Goal: Task Accomplishment & Management: Complete application form

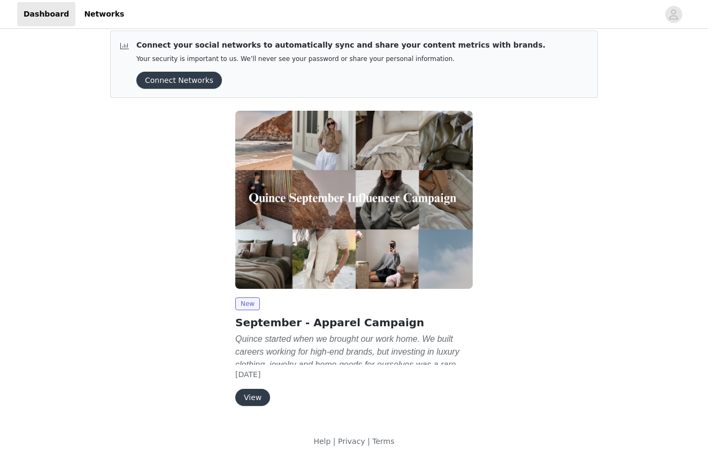
scroll to position [9, 0]
click at [255, 399] on button "View" at bounding box center [252, 397] width 35 height 17
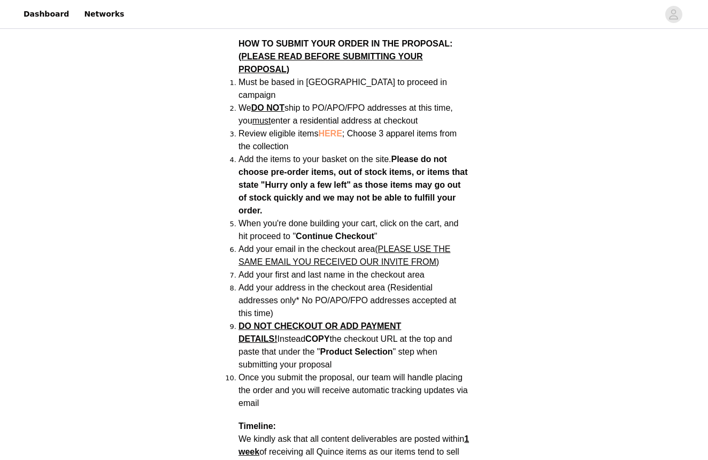
scroll to position [727, 0]
click at [333, 129] on span "HERE" at bounding box center [330, 133] width 24 height 9
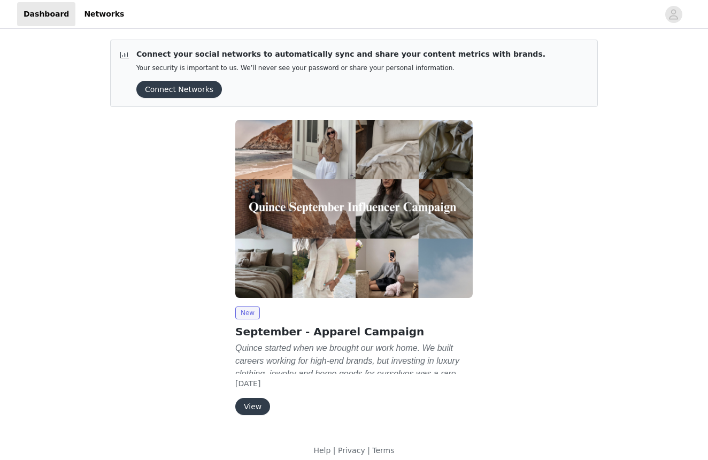
click at [254, 402] on button "View" at bounding box center [252, 406] width 35 height 17
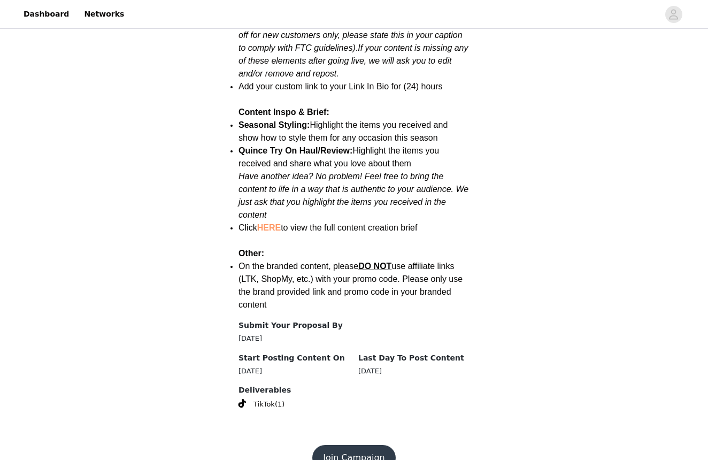
scroll to position [1323, 0]
click at [359, 445] on button "Join Campaign" at bounding box center [353, 458] width 83 height 26
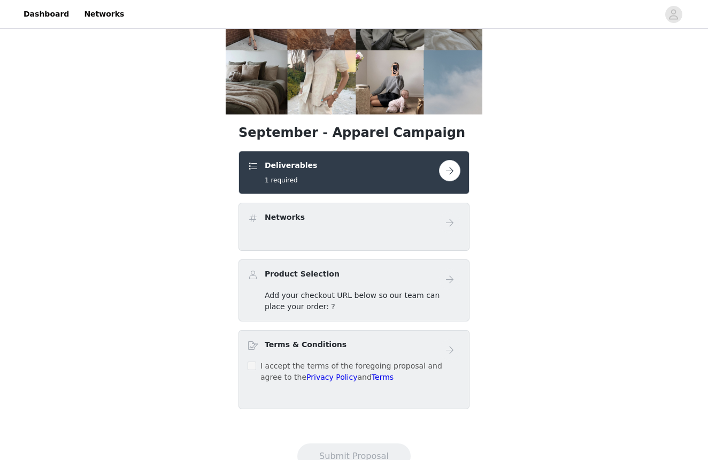
scroll to position [110, 0]
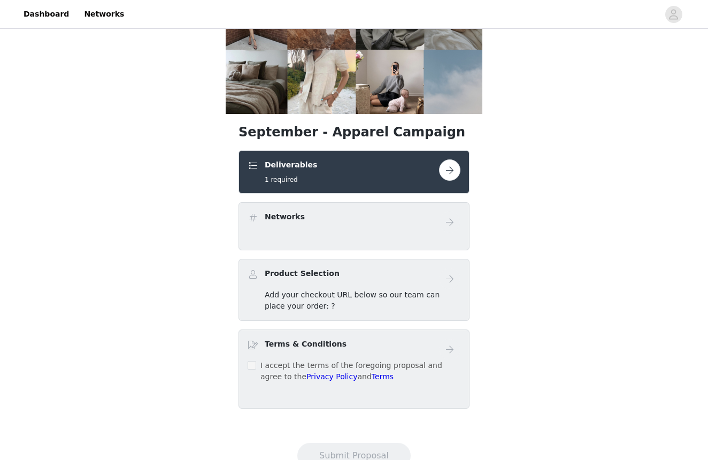
click at [384, 294] on span "Add your checkout URL below so our team can place your order: ?" at bounding box center [352, 300] width 175 height 20
click at [434, 231] on div "Networks" at bounding box center [353, 221] width 213 height 21
click at [441, 178] on link at bounding box center [449, 169] width 21 height 21
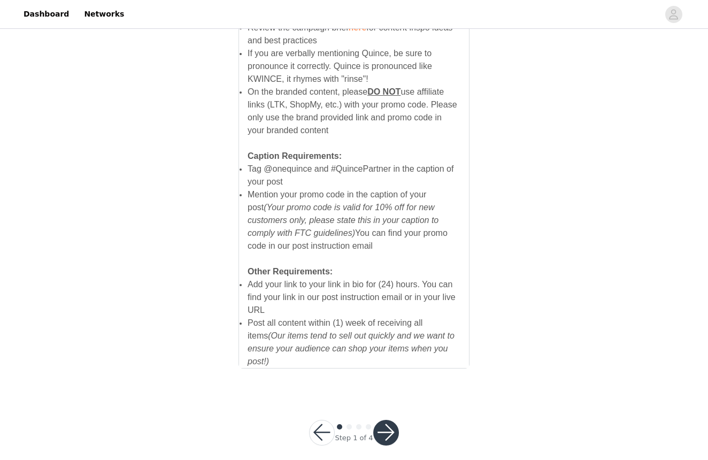
scroll to position [690, 0]
click at [388, 420] on button "button" at bounding box center [386, 433] width 26 height 26
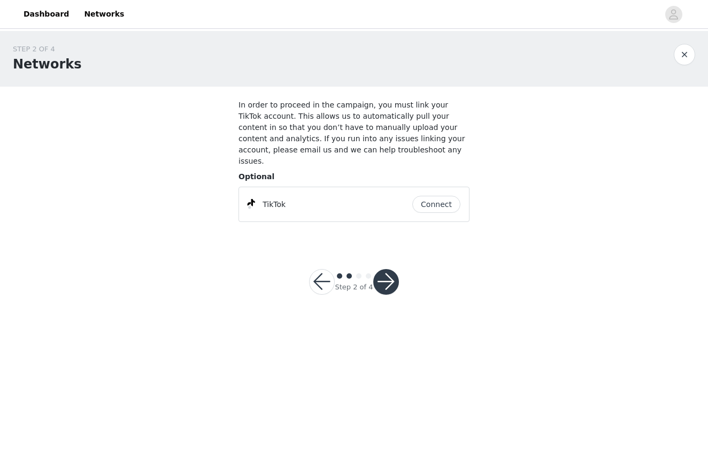
click at [440, 196] on button "Connect" at bounding box center [436, 204] width 48 height 17
click at [386, 269] on button "button" at bounding box center [386, 282] width 26 height 26
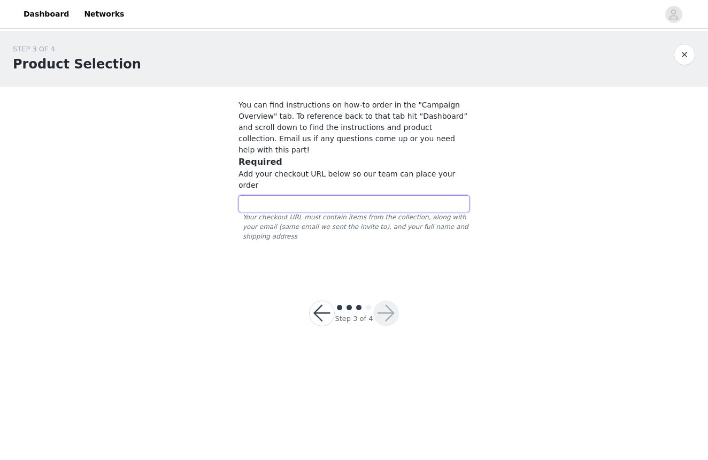
click at [354, 195] on input "text" at bounding box center [353, 203] width 231 height 17
paste input "https://www.quince.com/checkout?checkoutId=4bc9a563-2084-41da-b43f-3cb5bc179c86…"
type input "https://www.quince.com/checkout?checkoutId=4bc9a563-2084-41da-b43f-3cb5bc179c86…"
click at [395, 300] on button "button" at bounding box center [386, 313] width 26 height 26
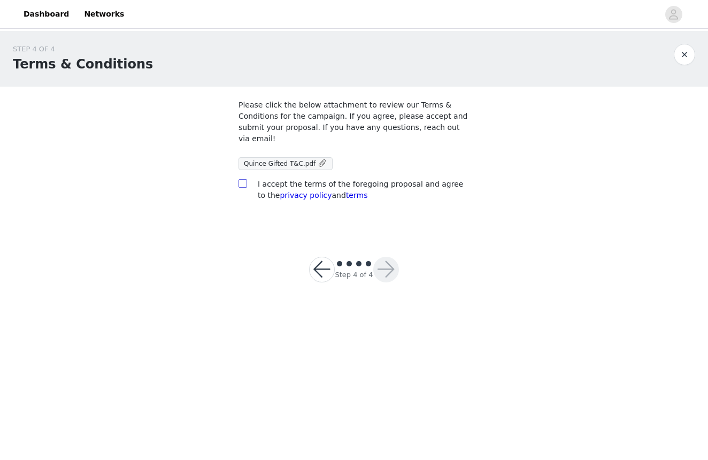
click at [242, 183] on input "checkbox" at bounding box center [241, 182] width 7 height 7
checkbox input "true"
click at [391, 271] on button "button" at bounding box center [386, 270] width 26 height 26
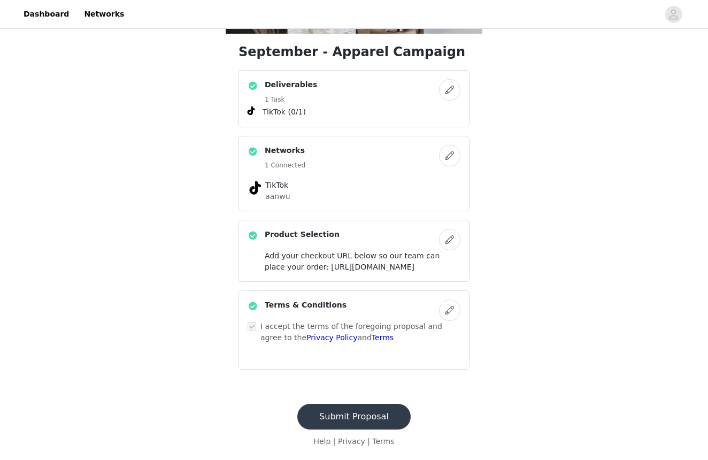
click at [364, 421] on button "Submit Proposal" at bounding box center [353, 416] width 113 height 26
